Goal: Task Accomplishment & Management: Manage account settings

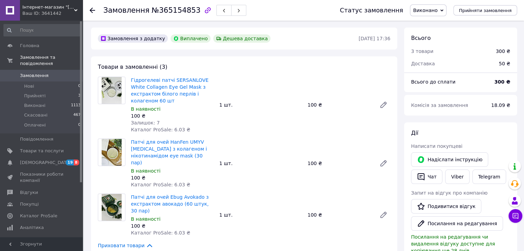
click at [32, 73] on span "Замовлення" at bounding box center [34, 76] width 29 height 6
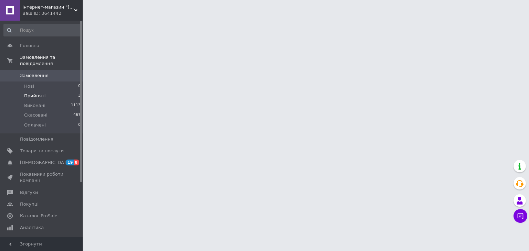
click at [32, 93] on span "Прийняті" at bounding box center [34, 96] width 21 height 6
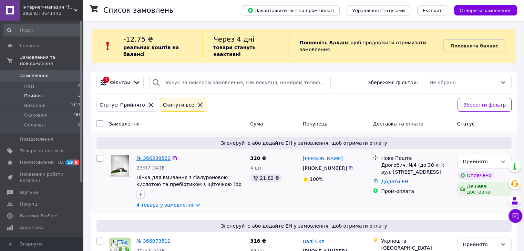
click at [153, 156] on link "№ 366239560" at bounding box center [153, 159] width 34 height 6
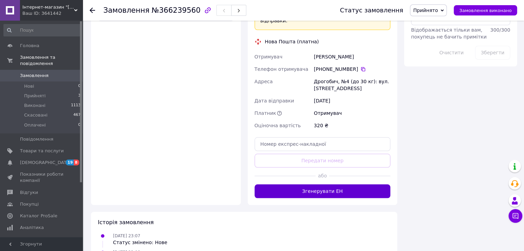
scroll to position [620, 0]
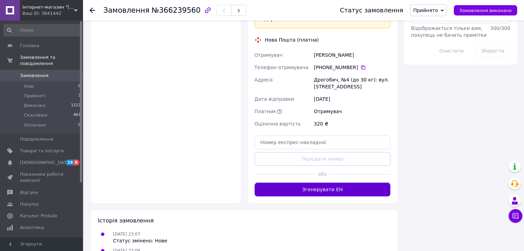
click at [272, 183] on button "Згенерувати ЕН" at bounding box center [322, 190] width 136 height 14
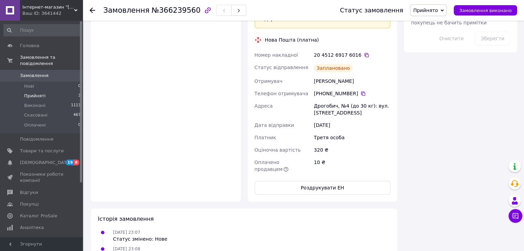
click at [33, 93] on span "Прийняті" at bounding box center [34, 96] width 21 height 6
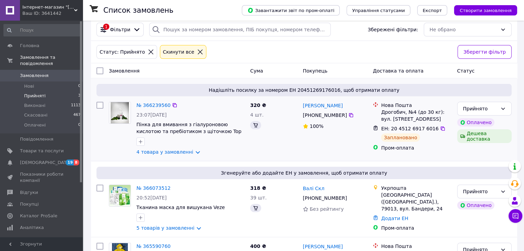
scroll to position [76, 0]
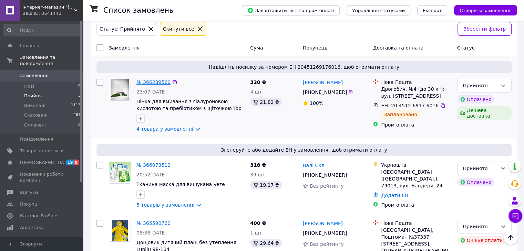
click at [152, 80] on link "№ 366239560" at bounding box center [153, 83] width 34 height 6
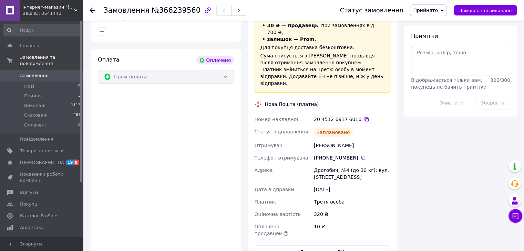
scroll to position [550, 0]
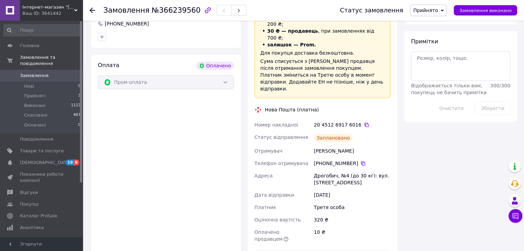
click at [38, 73] on span "Замовлення" at bounding box center [34, 76] width 29 height 6
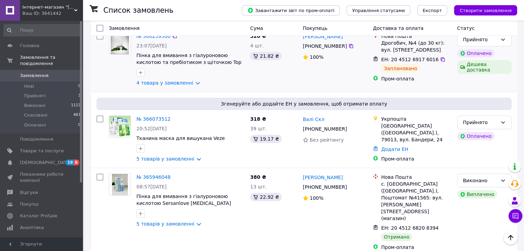
scroll to position [103, 0]
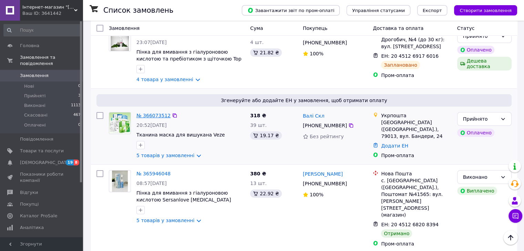
click at [144, 113] on link "№ 366073512" at bounding box center [153, 116] width 34 height 6
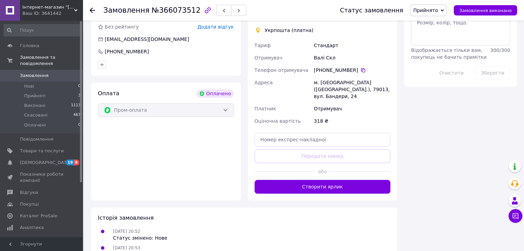
scroll to position [648, 0]
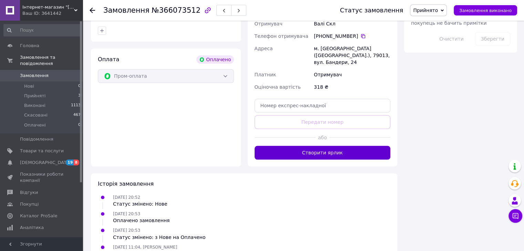
click at [288, 146] on button "Створити ярлик" at bounding box center [322, 153] width 136 height 14
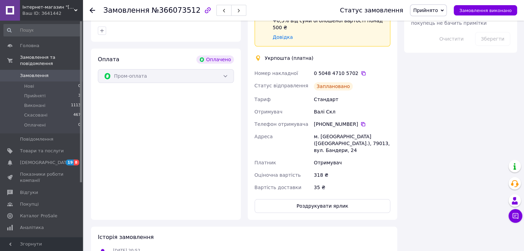
click at [32, 73] on span "Замовлення" at bounding box center [34, 76] width 29 height 6
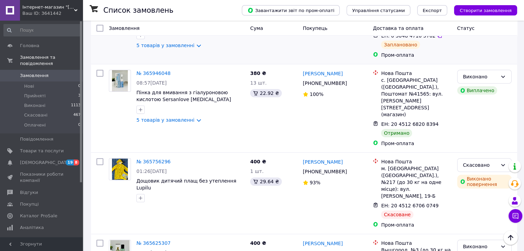
scroll to position [344, 0]
